Goal: Task Accomplishment & Management: Complete application form

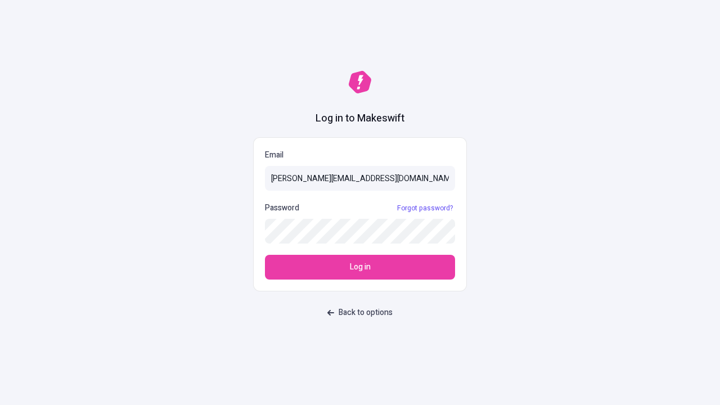
type input "[PERSON_NAME][EMAIL_ADDRESS][DOMAIN_NAME]"
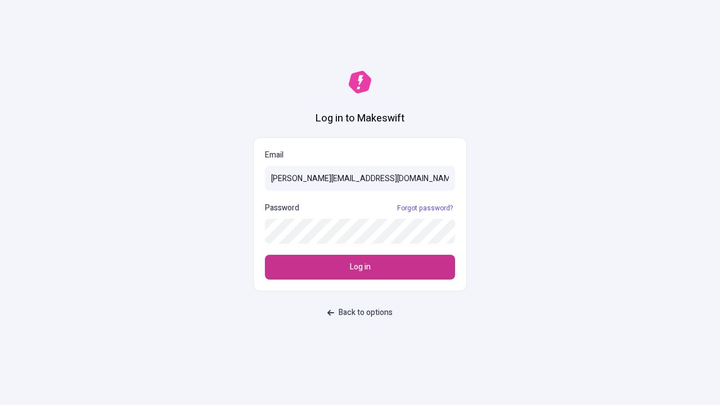
click at [360, 267] on span "Log in" at bounding box center [360, 267] width 21 height 12
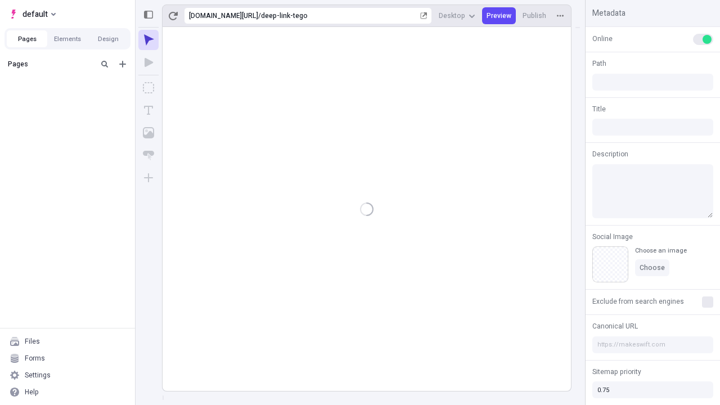
type input "/deep-link-tego"
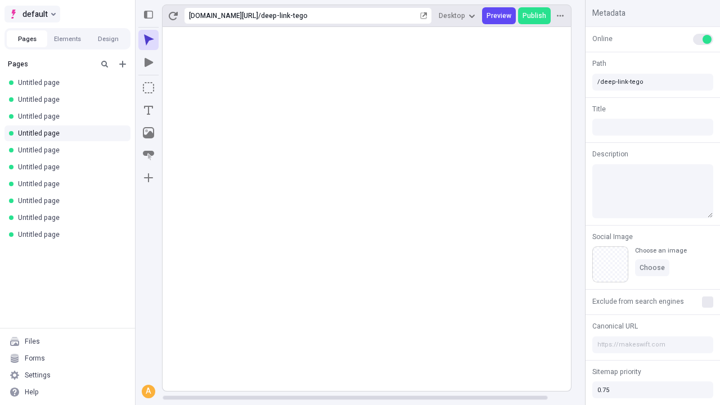
click at [31, 14] on span "default" at bounding box center [34, 13] width 25 height 13
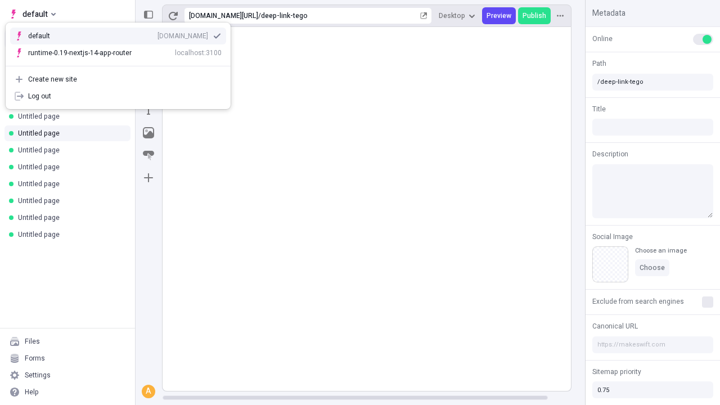
click at [157, 34] on div "[DOMAIN_NAME]" at bounding box center [182, 35] width 51 height 9
click at [123, 64] on icon "Add new" at bounding box center [122, 64] width 7 height 7
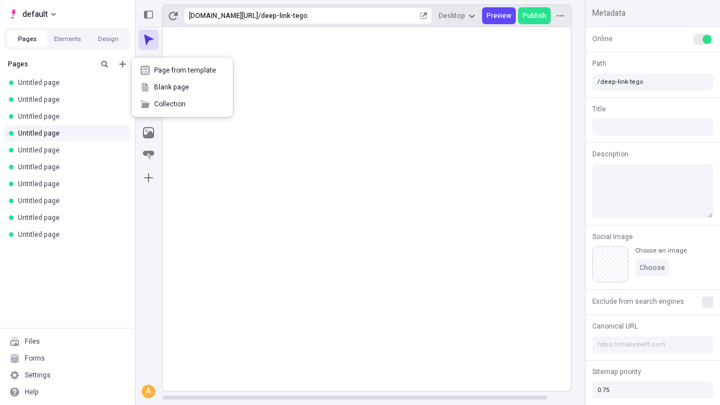
click at [182, 87] on span "Blank page" at bounding box center [189, 87] width 70 height 9
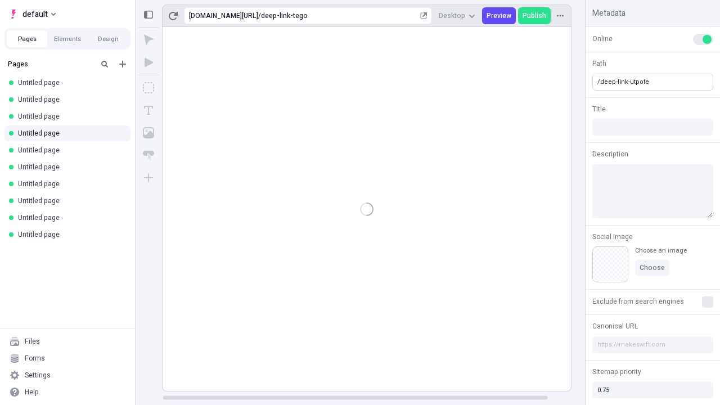
type input "/deep-link-utpote"
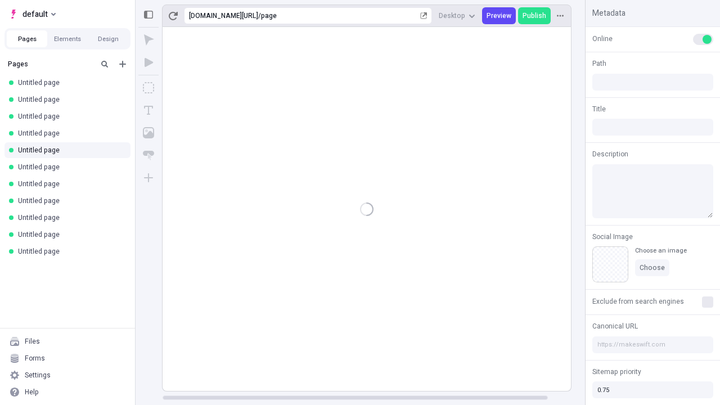
type input "/page"
